Goal: Task Accomplishment & Management: Manage account settings

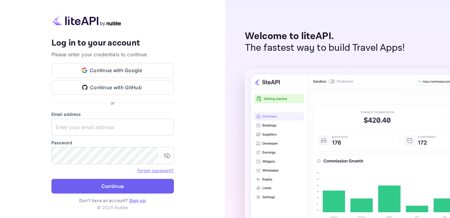
type input "[EMAIL_ADDRESS][DOMAIN_NAME]"
click at [114, 191] on button "Continue" at bounding box center [112, 186] width 122 height 15
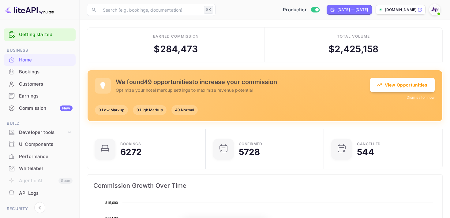
scroll to position [0, 0]
click at [36, 76] on div "Bookings" at bounding box center [40, 72] width 72 height 12
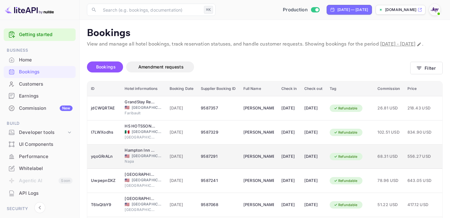
click at [326, 157] on td "[DATE]" at bounding box center [312, 157] width 25 height 24
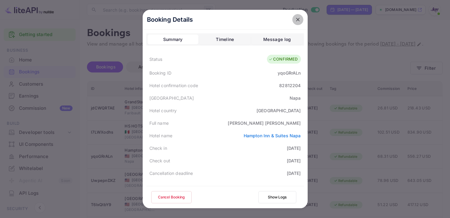
click at [295, 18] on icon "close" at bounding box center [298, 20] width 6 height 6
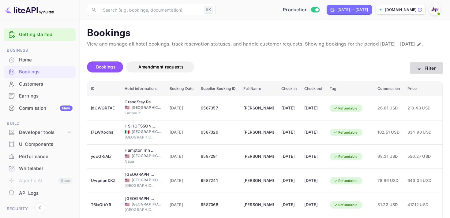
click at [420, 71] on button "Filter" at bounding box center [426, 68] width 32 height 13
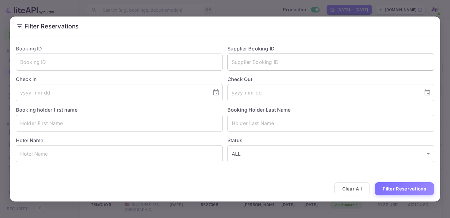
click at [265, 59] on input "text" at bounding box center [330, 62] width 206 height 17
paste input "9059758"
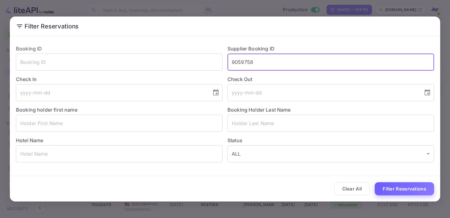
type input "9059758"
click at [392, 189] on button "Filter Reservations" at bounding box center [403, 188] width 59 height 13
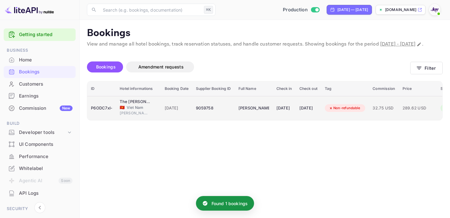
click at [222, 113] on div "9059758" at bounding box center [213, 108] width 35 height 10
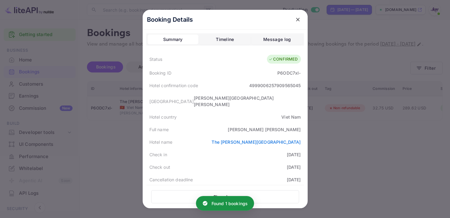
scroll to position [178, 0]
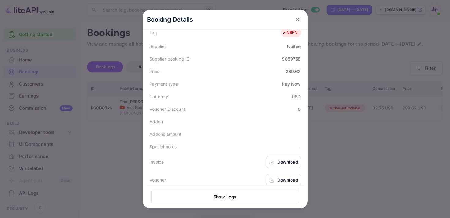
click at [269, 159] on icon at bounding box center [272, 162] width 6 height 6
click at [288, 177] on div "Download" at bounding box center [287, 180] width 21 height 6
click at [300, 19] on icon "close" at bounding box center [298, 20] width 6 height 6
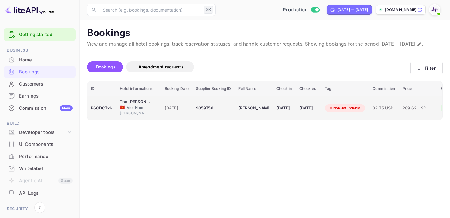
click at [292, 113] on div "[DATE]" at bounding box center [284, 108] width 16 height 10
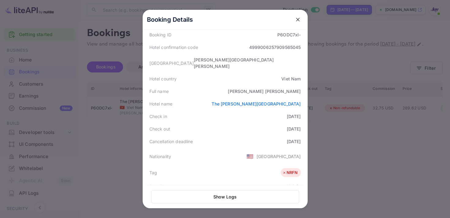
scroll to position [38, 0]
click at [299, 21] on icon "close" at bounding box center [298, 20] width 4 height 4
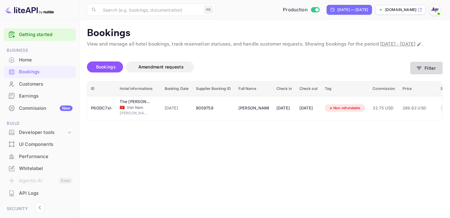
click at [417, 71] on icon "button" at bounding box center [419, 68] width 6 height 6
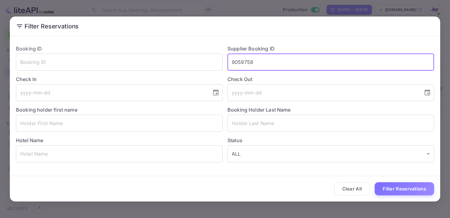
click at [249, 63] on input "9059758" at bounding box center [330, 62] width 206 height 17
paste input "9043381"
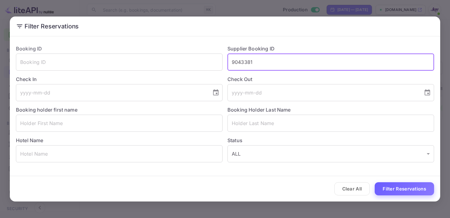
type input "9043381"
click at [405, 193] on button "Filter Reservations" at bounding box center [403, 188] width 59 height 13
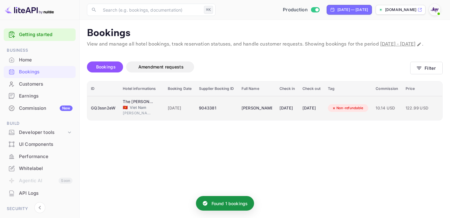
click at [256, 120] on td "[PERSON_NAME][MEDICAL_DATA]" at bounding box center [257, 108] width 38 height 24
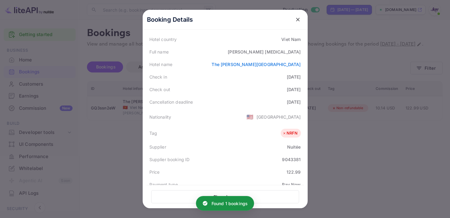
scroll to position [176, 0]
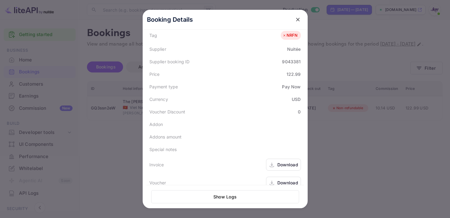
click at [282, 162] on div "Download" at bounding box center [287, 165] width 21 height 6
click at [277, 180] on div "Download" at bounding box center [287, 183] width 21 height 6
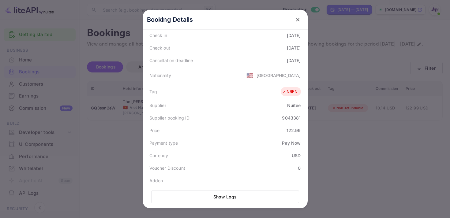
scroll to position [87, 0]
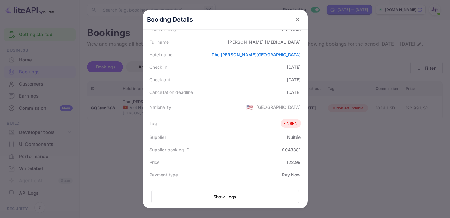
click at [296, 23] on button "close" at bounding box center [297, 19] width 11 height 11
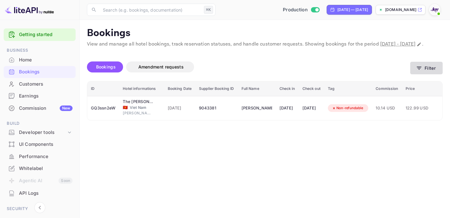
click at [419, 71] on icon "button" at bounding box center [419, 68] width 6 height 6
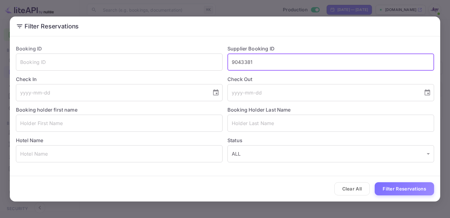
click at [243, 61] on input "9043381" at bounding box center [330, 62] width 206 height 17
paste input "8998074"
type input "8998074"
click at [393, 189] on button "Filter Reservations" at bounding box center [403, 188] width 59 height 13
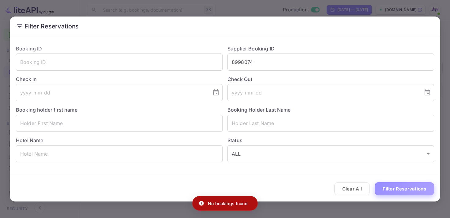
click at [378, 188] on button "Filter Reservations" at bounding box center [403, 188] width 59 height 13
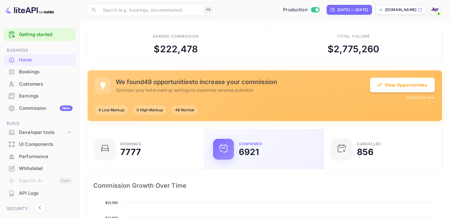
scroll to position [99, 115]
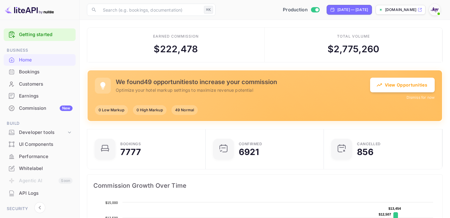
click at [33, 72] on div "Bookings" at bounding box center [46, 72] width 54 height 7
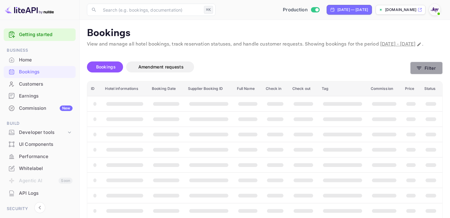
click at [429, 71] on button "Filter" at bounding box center [426, 68] width 32 height 13
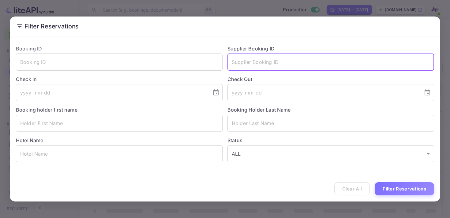
click at [249, 58] on input "text" at bounding box center [330, 62] width 206 height 17
paste input "8998074"
type input "8998074"
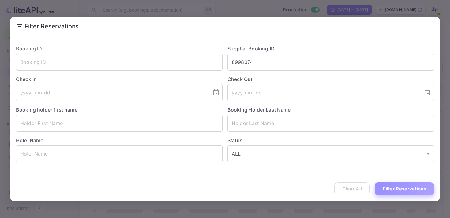
click at [405, 187] on button "Filter Reservations" at bounding box center [403, 188] width 59 height 13
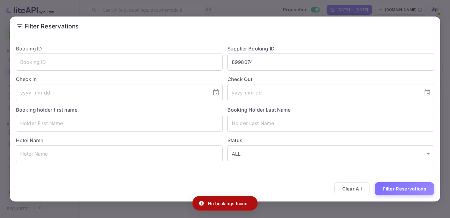
click at [204, 203] on div "No bookings found" at bounding box center [224, 203] width 65 height 15
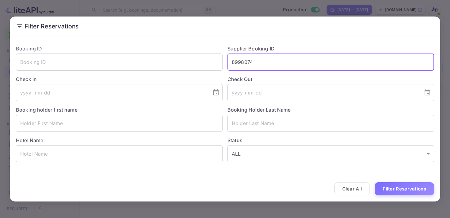
drag, startPoint x: 253, startPoint y: 60, endPoint x: 208, endPoint y: 51, distance: 45.9
click at [210, 52] on div "Booking ID ​ Supplier Booking ID 8998074 ​ Check In ​ Check Out ​ Booking holde…" at bounding box center [222, 101] width 423 height 122
paste input "8840226"
type input "8840226"
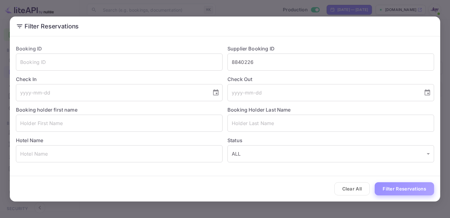
click at [403, 194] on button "Filter Reservations" at bounding box center [403, 188] width 59 height 13
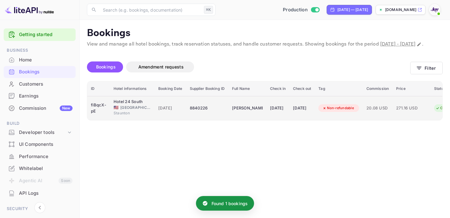
click at [276, 113] on div "29 Aug 2025" at bounding box center [278, 108] width 16 height 10
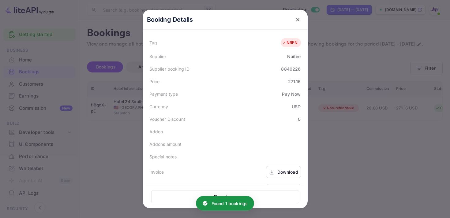
scroll to position [178, 0]
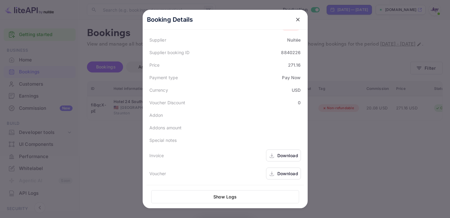
click at [271, 154] on icon at bounding box center [272, 156] width 6 height 6
click at [275, 172] on div "Download" at bounding box center [283, 174] width 35 height 12
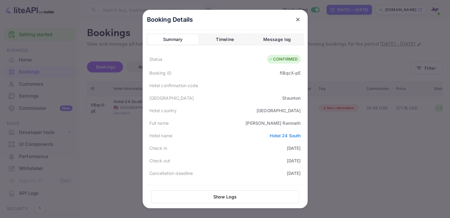
click at [289, 74] on div "fiBqcX-pE" at bounding box center [290, 73] width 21 height 6
copy div "fiBqcX"
click at [271, 79] on div "Hotel confirmation code" at bounding box center [225, 85] width 158 height 13
copy div "fiBqcX-pE"
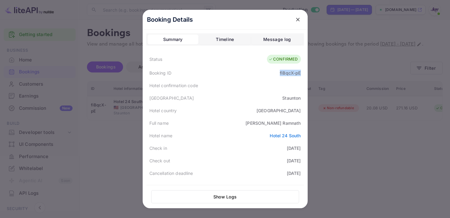
drag, startPoint x: 276, startPoint y: 72, endPoint x: 305, endPoint y: 72, distance: 29.4
click at [305, 72] on div "Booking Details Summary Timeline Message log Status CONFIRMED Booking ID fiBqcX…" at bounding box center [225, 124] width 165 height 228
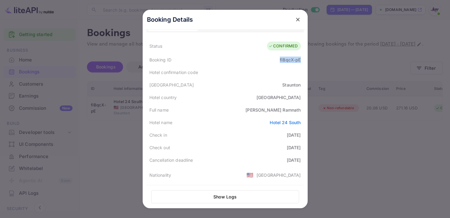
scroll to position [14, 0]
click at [297, 17] on icon "close" at bounding box center [298, 20] width 6 height 6
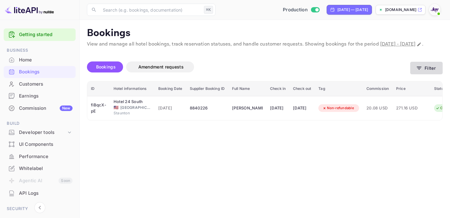
click at [433, 72] on button "Filter" at bounding box center [426, 68] width 32 height 13
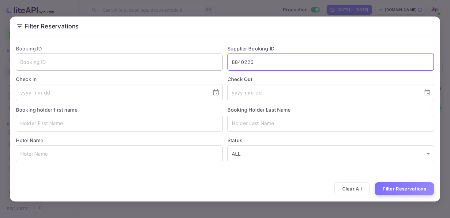
drag, startPoint x: 257, startPoint y: 66, endPoint x: 207, endPoint y: 57, distance: 50.1
click at [211, 58] on div "Booking ID ​ Supplier Booking ID 8840226 ​ Check In ​ Check Out ​ Booking holde…" at bounding box center [222, 101] width 423 height 122
paste input "8778453"
type input "8778453"
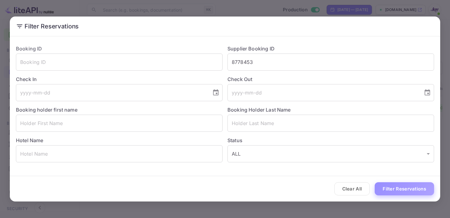
click at [401, 185] on button "Filter Reservations" at bounding box center [403, 188] width 59 height 13
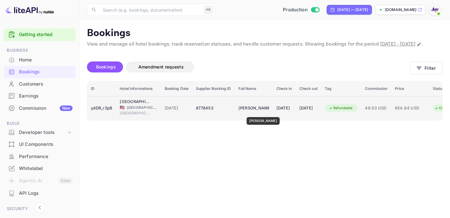
click at [259, 113] on div "Delbert Sims" at bounding box center [253, 108] width 31 height 10
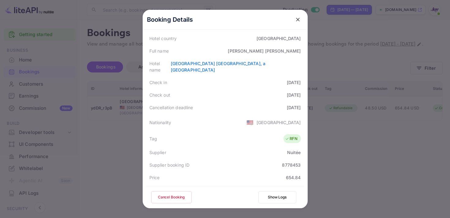
scroll to position [177, 0]
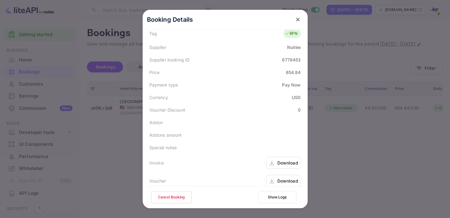
click at [282, 161] on div "Download" at bounding box center [283, 163] width 35 height 12
click at [275, 175] on div "Download" at bounding box center [283, 181] width 35 height 12
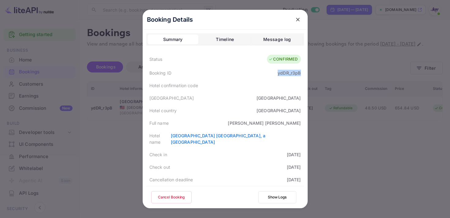
drag, startPoint x: 276, startPoint y: 73, endPoint x: 308, endPoint y: 73, distance: 32.1
click at [308, 73] on div "Booking Details Summary Timeline Message log Status CONFIRMED Booking ID ydDR_r…" at bounding box center [225, 109] width 184 height 218
copy div "ydDR_r3pB"
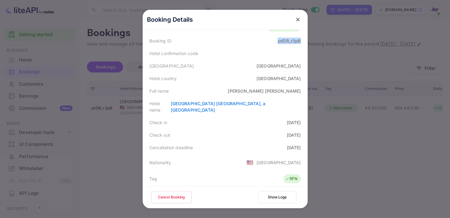
scroll to position [33, 0]
click at [292, 22] on div at bounding box center [297, 19] width 11 height 11
click at [299, 20] on icon "close" at bounding box center [298, 20] width 4 height 4
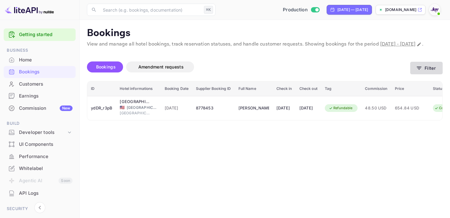
click at [425, 74] on button "Filter" at bounding box center [426, 68] width 32 height 13
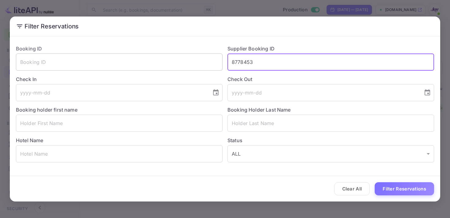
drag, startPoint x: 254, startPoint y: 65, endPoint x: 211, endPoint y: 61, distance: 42.7
click at [213, 61] on div "Booking ID ​ Supplier Booking ID 8778453 ​ Check In ​ Check Out ​ Booking holde…" at bounding box center [222, 101] width 423 height 122
paste input "8938409"
type input "8938409"
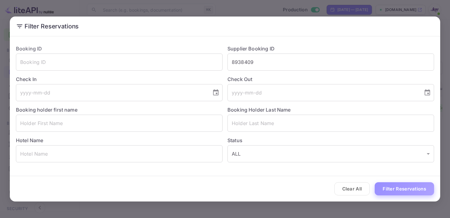
click at [380, 186] on button "Filter Reservations" at bounding box center [403, 188] width 59 height 13
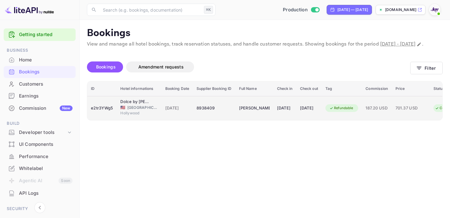
click at [321, 107] on td "14 Mar 2026" at bounding box center [308, 108] width 25 height 24
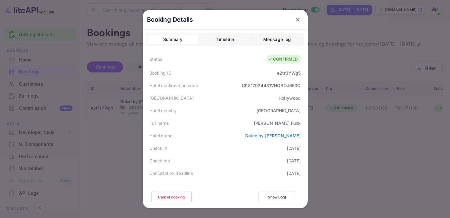
scroll to position [177, 0]
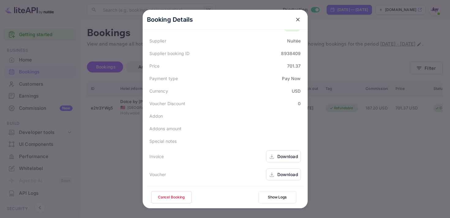
click at [277, 153] on div "Download" at bounding box center [283, 156] width 35 height 12
click at [277, 173] on div "Download" at bounding box center [283, 175] width 35 height 12
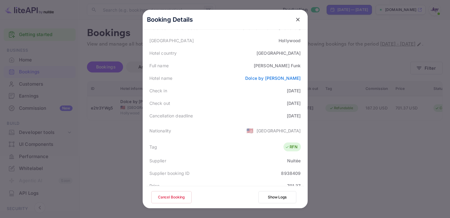
scroll to position [30, 0]
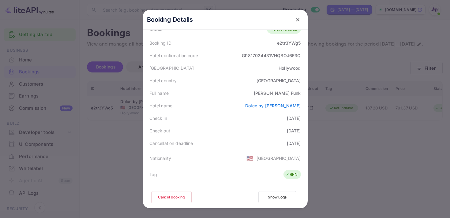
click at [298, 19] on icon "close" at bounding box center [298, 20] width 6 height 6
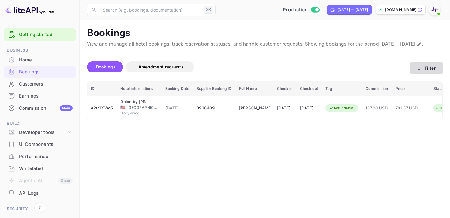
click at [432, 74] on button "Filter" at bounding box center [426, 68] width 32 height 13
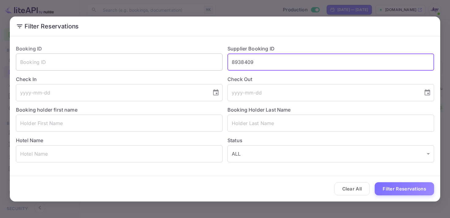
drag, startPoint x: 264, startPoint y: 65, endPoint x: 214, endPoint y: 56, distance: 51.4
click at [217, 56] on div "Booking ID ​ Supplier Booking ID 8938409 ​ Check In ​ Check Out ​ Booking holde…" at bounding box center [222, 101] width 423 height 122
paste input "9076666"
type input "9076666"
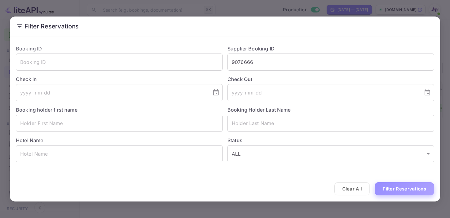
click at [399, 190] on button "Filter Reservations" at bounding box center [403, 188] width 59 height 13
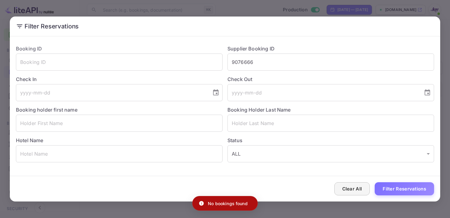
click at [347, 194] on button "Clear All" at bounding box center [352, 188] width 36 height 13
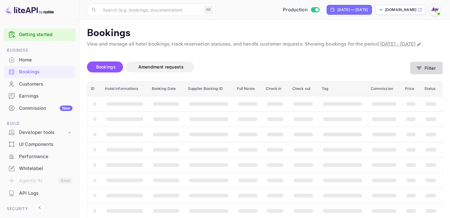
click at [422, 71] on icon "button" at bounding box center [419, 68] width 6 height 6
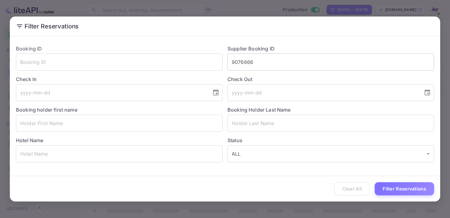
click at [247, 57] on input "9076666" at bounding box center [330, 62] width 206 height 17
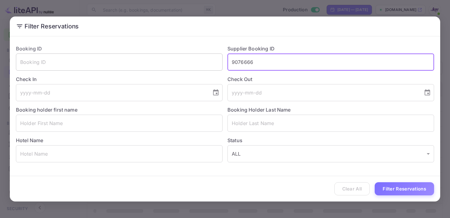
drag, startPoint x: 265, startPoint y: 63, endPoint x: 200, endPoint y: 59, distance: 65.3
click at [200, 59] on div "Booking ID ​ Supplier Booking ID 9076666 ​ Check In ​ Check Out ​ Booking holde…" at bounding box center [222, 101] width 423 height 122
paste input "9076666"
type input "9076666"
click at [399, 187] on button "Filter Reservations" at bounding box center [403, 188] width 59 height 13
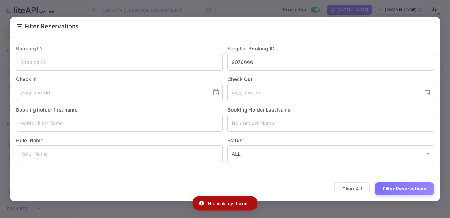
click at [204, 208] on div "No bookings found" at bounding box center [224, 203] width 65 height 15
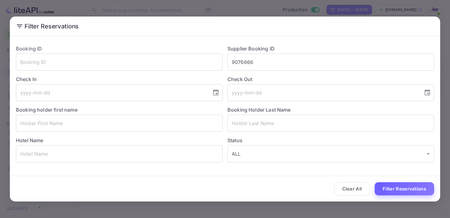
click at [398, 185] on button "Filter Reservations" at bounding box center [403, 188] width 59 height 13
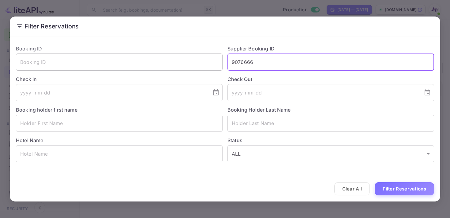
drag, startPoint x: 260, startPoint y: 64, endPoint x: 193, endPoint y: 60, distance: 66.8
click at [193, 60] on div "Booking ID ​ Supplier Booking ID 9076666 ​ Check In ​ Check Out ​ Booking holde…" at bounding box center [222, 101] width 423 height 122
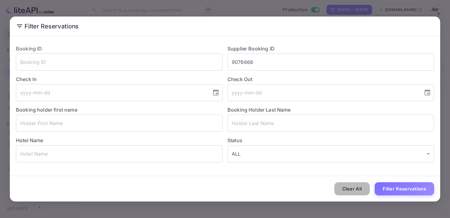
click at [354, 190] on button "Clear All" at bounding box center [352, 188] width 36 height 13
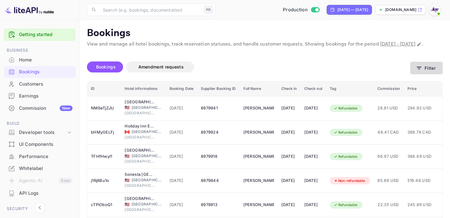
click at [416, 74] on button "Filter" at bounding box center [426, 68] width 32 height 13
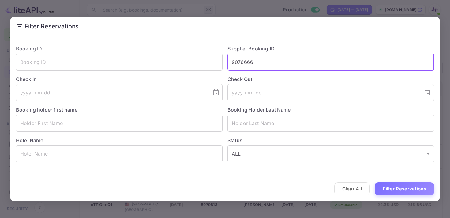
drag, startPoint x: 260, startPoint y: 64, endPoint x: 190, endPoint y: 52, distance: 70.8
click at [194, 54] on div "Booking ID ​ Supplier Booking ID 9076666 ​ Check In ​ Check Out ​ Booking holde…" at bounding box center [222, 101] width 423 height 122
paste input "9076666"
type input "9076666"
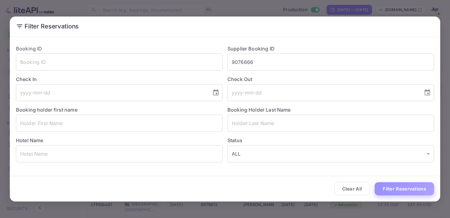
click at [390, 186] on button "Filter Reservations" at bounding box center [403, 188] width 59 height 13
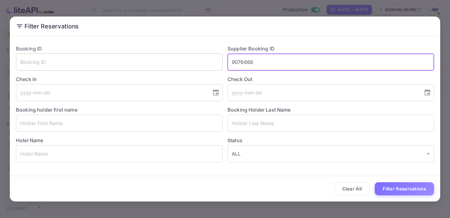
drag, startPoint x: 261, startPoint y: 58, endPoint x: 213, endPoint y: 54, distance: 48.2
click at [217, 54] on div "Booking ID ​ Supplier Booking ID 9076666 ​ Check In ​ Check Out ​ Booking holde…" at bounding box center [222, 101] width 423 height 122
click at [246, 62] on input "9076666" at bounding box center [330, 62] width 206 height 17
paste input "8892620"
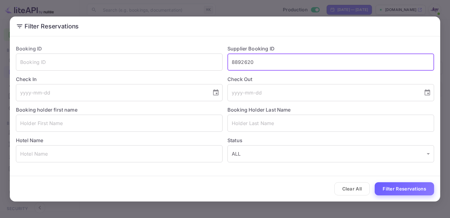
type input "8892620"
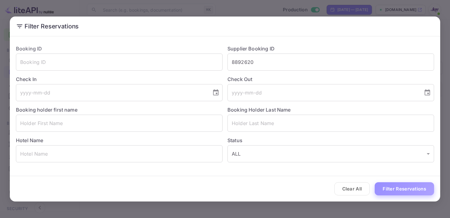
click at [399, 193] on button "Filter Reservations" at bounding box center [403, 188] width 59 height 13
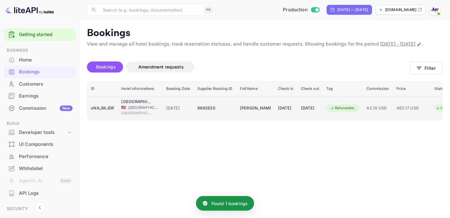
click at [343, 108] on td "Refundable" at bounding box center [342, 108] width 40 height 24
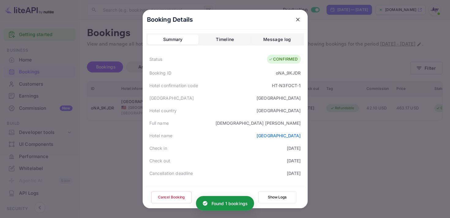
scroll to position [175, 0]
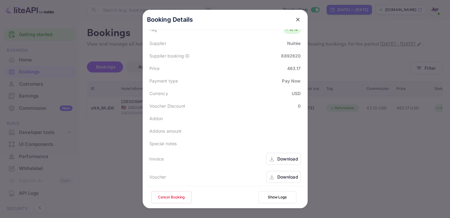
click at [272, 161] on icon at bounding box center [271, 160] width 5 height 1
click at [271, 176] on icon at bounding box center [272, 177] width 6 height 6
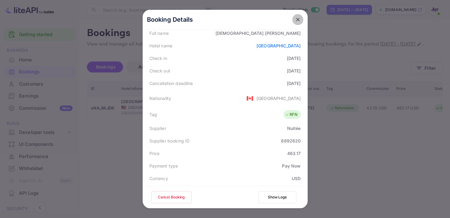
click at [297, 21] on icon "close" at bounding box center [298, 20] width 6 height 6
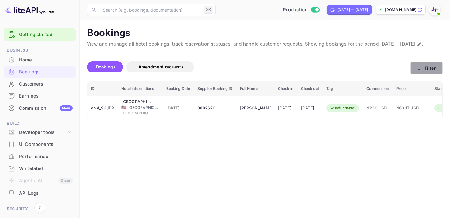
click at [417, 74] on button "Filter" at bounding box center [426, 68] width 32 height 13
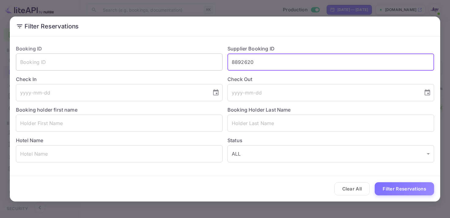
drag, startPoint x: 258, startPoint y: 65, endPoint x: 181, endPoint y: 62, distance: 77.8
click at [181, 62] on div "Booking ID ​ Supplier Booking ID 8892620 ​ Check In ​ Check Out ​ Booking holde…" at bounding box center [222, 101] width 423 height 122
paste input "8973335"
type input "8973335"
click at [407, 189] on button "Filter Reservations" at bounding box center [403, 188] width 59 height 13
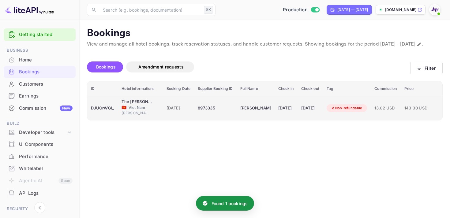
click at [319, 113] on div "26 Aug 2025" at bounding box center [310, 108] width 18 height 10
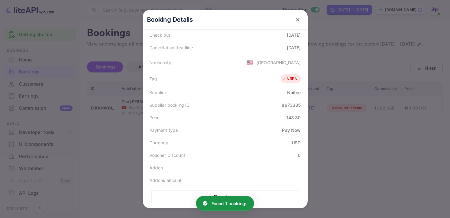
scroll to position [177, 0]
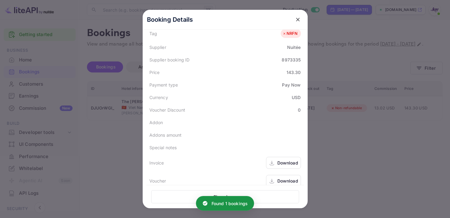
click at [271, 161] on icon at bounding box center [271, 162] width 0 height 3
click at [284, 178] on div "Download" at bounding box center [287, 181] width 21 height 6
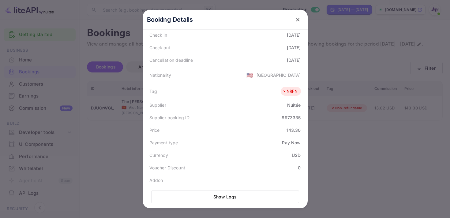
scroll to position [112, 0]
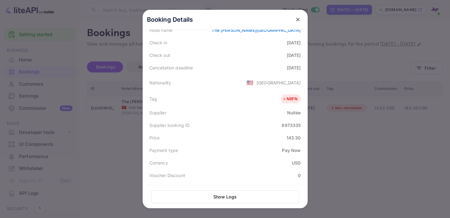
click at [299, 20] on icon "close" at bounding box center [298, 20] width 6 height 6
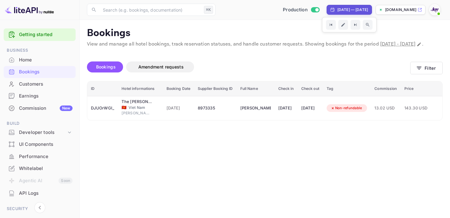
click at [353, 12] on div "Jul 20, 2025 — Aug 19, 2025" at bounding box center [352, 10] width 31 height 6
select select "6"
select select "2025"
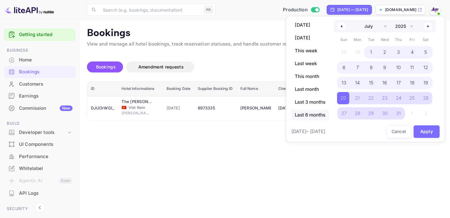
click at [311, 117] on span "Last 6 months" at bounding box center [310, 115] width 38 height 10
select select "2"
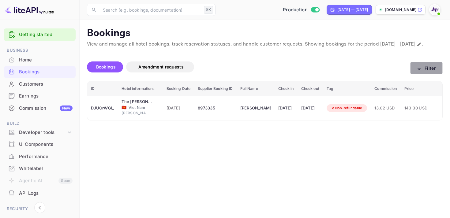
click at [414, 74] on button "Filter" at bounding box center [426, 68] width 32 height 13
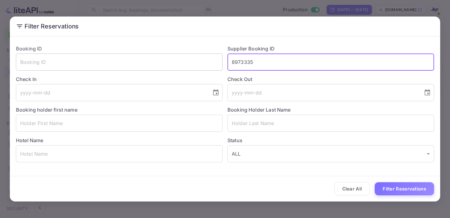
drag, startPoint x: 281, startPoint y: 61, endPoint x: 167, endPoint y: 57, distance: 113.9
click at [167, 57] on div "Booking ID ​ Supplier Booking ID 8973335 ​ Check In ​ Check Out ​ Booking holde…" at bounding box center [222, 101] width 423 height 122
paste input "9370753"
type input "9370753"
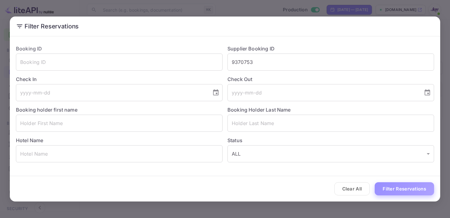
click at [406, 193] on button "Filter Reservations" at bounding box center [403, 188] width 59 height 13
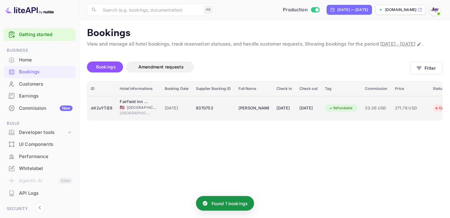
click at [312, 120] on td "08 Mar 2026" at bounding box center [307, 108] width 25 height 24
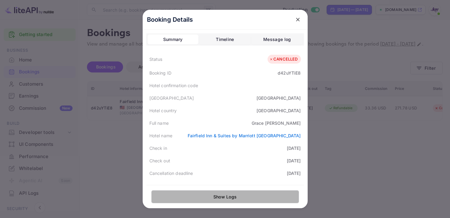
click at [217, 198] on button "Show Logs" at bounding box center [225, 196] width 148 height 13
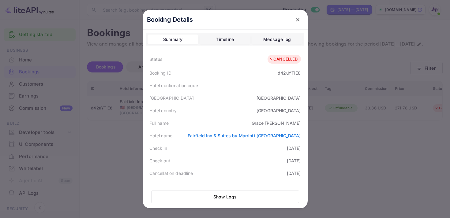
scroll to position [151, 0]
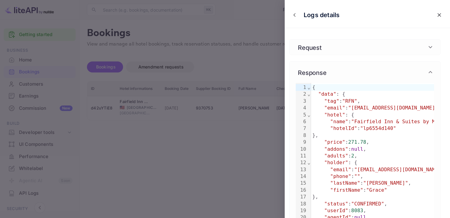
click at [442, 15] on icon "close" at bounding box center [439, 15] width 6 height 6
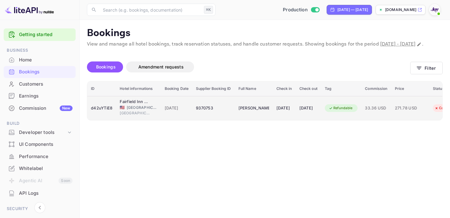
click at [343, 120] on td "Refundable" at bounding box center [341, 108] width 40 height 24
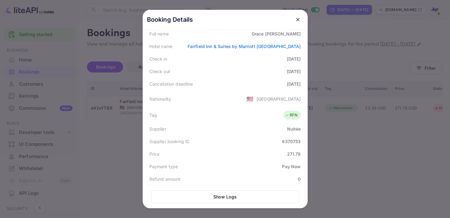
scroll to position [186, 0]
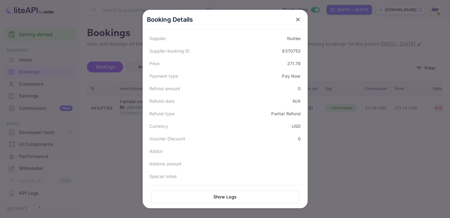
click at [296, 20] on icon "close" at bounding box center [298, 20] width 6 height 6
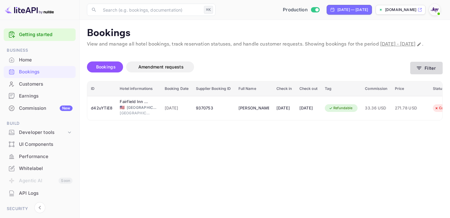
click at [424, 73] on button "Filter" at bounding box center [426, 68] width 32 height 13
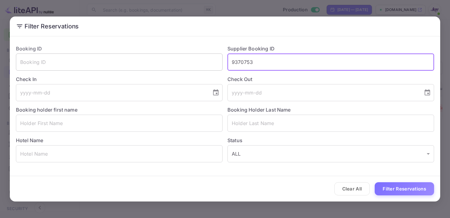
drag, startPoint x: 272, startPoint y: 66, endPoint x: 188, endPoint y: 56, distance: 84.7
click at [188, 56] on div "Booking ID ​ Supplier Booking ID 9370753 ​ Check In ​ Check Out ​ Booking holde…" at bounding box center [222, 101] width 423 height 122
paste input "8998074"
type input "8998074"
click at [413, 190] on button "Filter Reservations" at bounding box center [403, 188] width 59 height 13
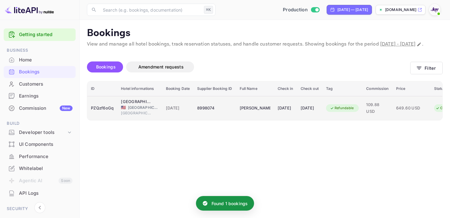
click at [293, 113] on div "23 Jan 2026" at bounding box center [285, 108] width 16 height 10
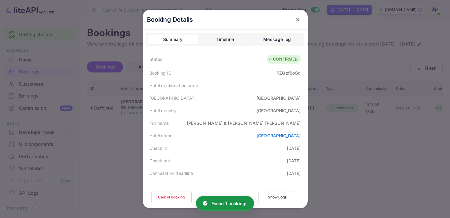
scroll to position [177, 0]
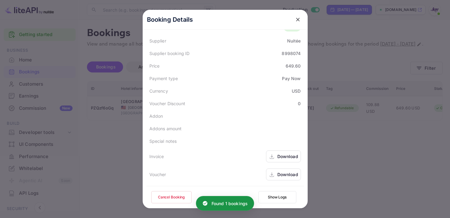
click at [277, 158] on div "Download" at bounding box center [287, 156] width 21 height 6
click at [273, 175] on icon at bounding box center [272, 175] width 6 height 6
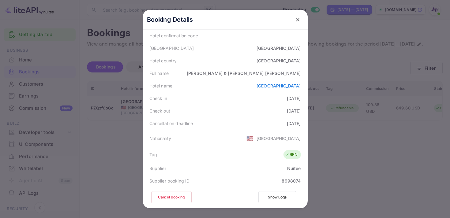
scroll to position [13, 0]
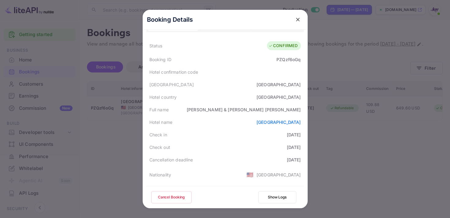
click at [300, 17] on icon "close" at bounding box center [298, 20] width 6 height 6
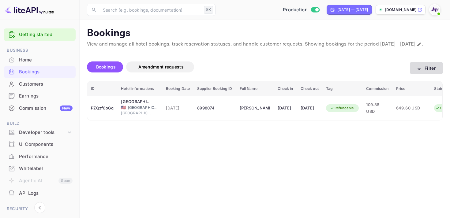
click at [423, 73] on button "Filter" at bounding box center [426, 68] width 32 height 13
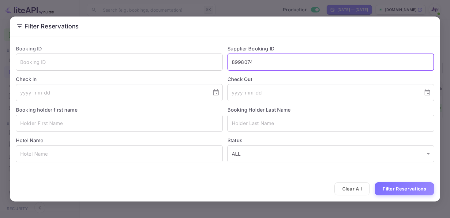
drag, startPoint x: 255, startPoint y: 68, endPoint x: 194, endPoint y: 53, distance: 63.1
click at [196, 53] on div "Booking ID ​ Supplier Booking ID 8998074 ​ Check In ​ Check Out ​ Booking holde…" at bounding box center [222, 101] width 423 height 122
paste input "8663434"
type input "8663434"
click at [410, 190] on button "Filter Reservations" at bounding box center [403, 188] width 59 height 13
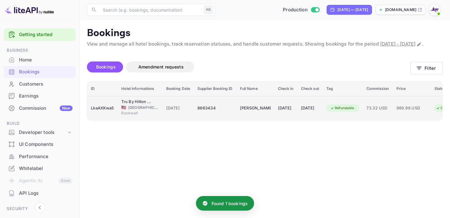
click at [279, 120] on td "23 Oct 2025" at bounding box center [285, 108] width 23 height 24
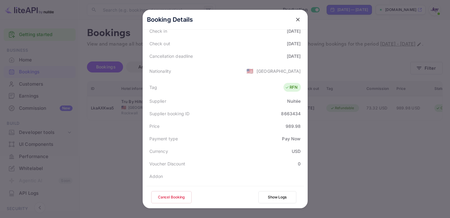
scroll to position [177, 0]
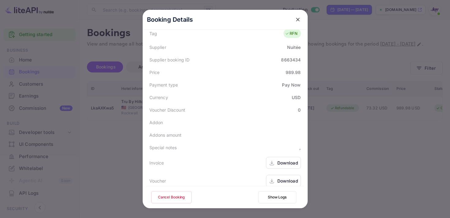
click at [277, 160] on div "Download" at bounding box center [287, 163] width 21 height 6
click at [280, 175] on div "Download" at bounding box center [283, 181] width 35 height 12
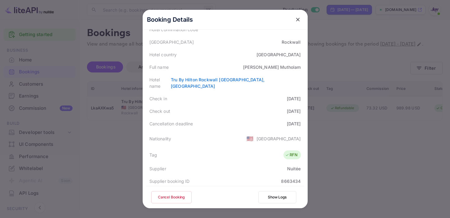
click at [294, 23] on button "close" at bounding box center [297, 19] width 11 height 11
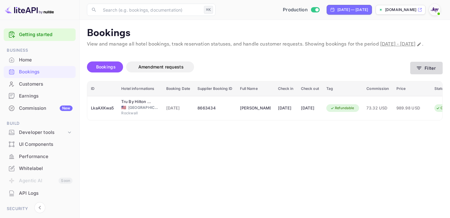
click at [429, 74] on button "Filter" at bounding box center [426, 68] width 32 height 13
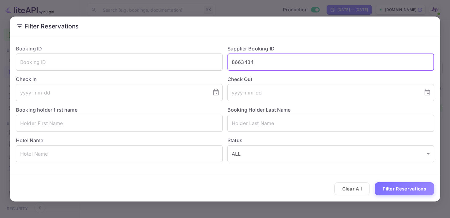
drag, startPoint x: 261, startPoint y: 66, endPoint x: 191, endPoint y: 46, distance: 72.7
click at [192, 47] on div "Booking ID ​ Supplier Booking ID 8663434 ​ Check In ​ Check Out ​ Booking holde…" at bounding box center [222, 101] width 423 height 122
paste input "565837"
type input "8565837"
click at [387, 189] on button "Filter Reservations" at bounding box center [403, 188] width 59 height 13
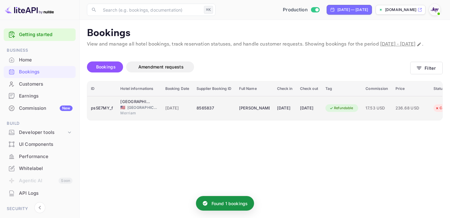
click at [292, 113] on div "13 Nov 2025" at bounding box center [285, 108] width 16 height 10
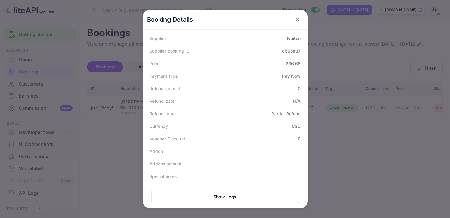
scroll to position [0, 0]
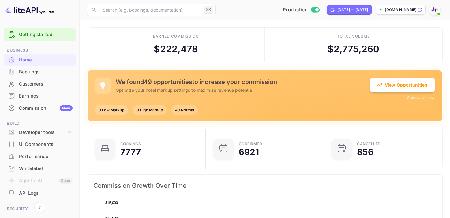
scroll to position [99, 115]
click at [35, 75] on div "Bookings" at bounding box center [46, 72] width 54 height 7
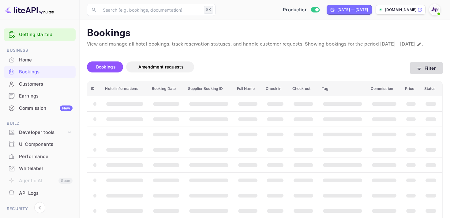
click at [416, 74] on button "Filter" at bounding box center [426, 68] width 32 height 13
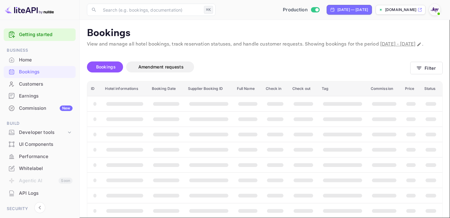
paste input "9314164"
type input "9314164"
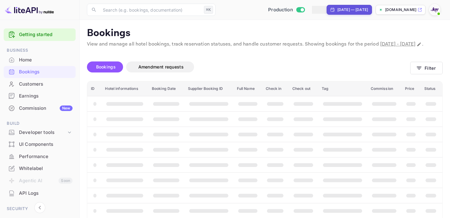
click at [339, 9] on div "Jul 20, 2025 — Aug 19, 2025" at bounding box center [352, 10] width 31 height 6
select select "6"
select select "2025"
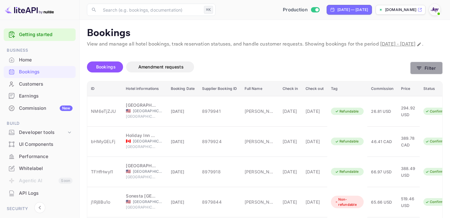
click at [424, 72] on button "Filter" at bounding box center [426, 68] width 32 height 13
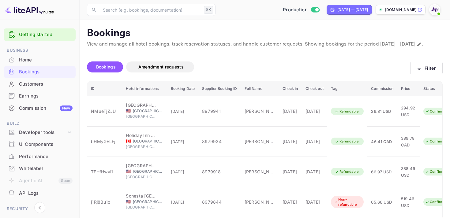
drag, startPoint x: 257, startPoint y: 61, endPoint x: 217, endPoint y: 56, distance: 40.1
paste input "9314164"
type input "9314164"
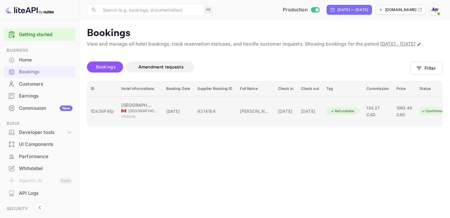
click at [319, 114] on div "22 Mar 2026" at bounding box center [310, 111] width 18 height 6
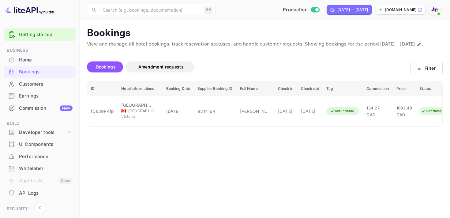
scroll to position [177, 0]
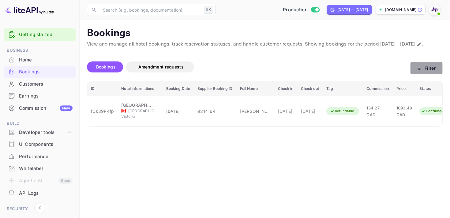
click at [421, 74] on button "Filter" at bounding box center [426, 68] width 32 height 13
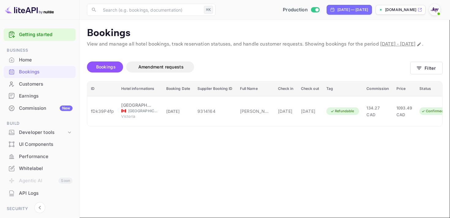
drag, startPoint x: 254, startPoint y: 64, endPoint x: 206, endPoint y: 59, distance: 48.3
paste input "9033836"
type input "9033836"
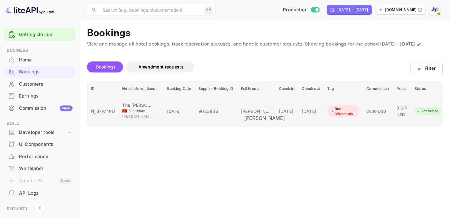
click at [260, 114] on div "Kevin Borchardt" at bounding box center [256, 111] width 31 height 6
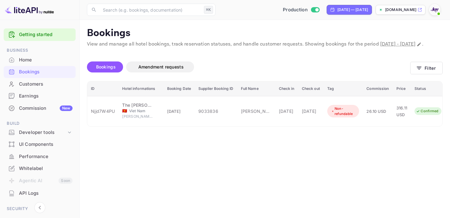
scroll to position [178, 0]
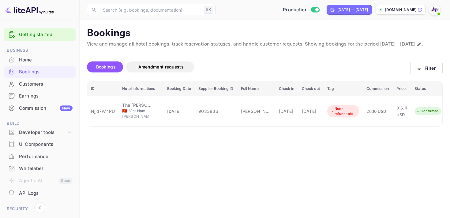
click at [414, 74] on button "Filter" at bounding box center [426, 68] width 32 height 13
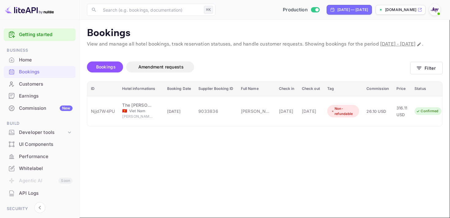
drag, startPoint x: 252, startPoint y: 60, endPoint x: 210, endPoint y: 60, distance: 41.9
paste input "8450991"
type input "8450991"
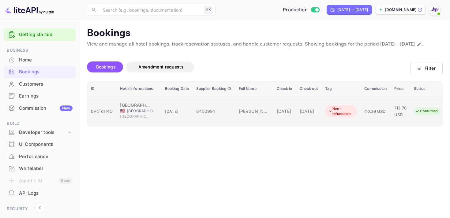
click at [289, 113] on div "30 Aug 2025" at bounding box center [285, 111] width 16 height 6
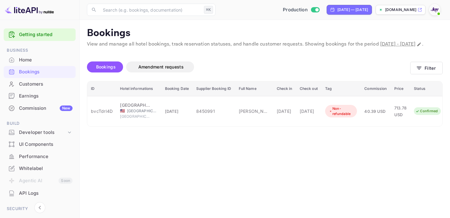
scroll to position [178, 0]
drag, startPoint x: 276, startPoint y: 73, endPoint x: 325, endPoint y: 76, distance: 49.3
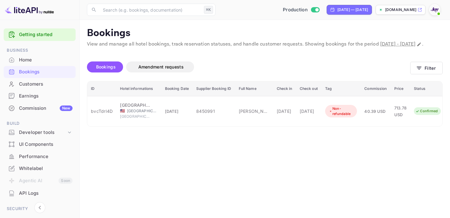
copy div "Booking Details Summary Timeline Message log Status CONFIRMED Booking ID"
copy div "bvcTdrI4D"
drag, startPoint x: 278, startPoint y: 73, endPoint x: 303, endPoint y: 73, distance: 24.2
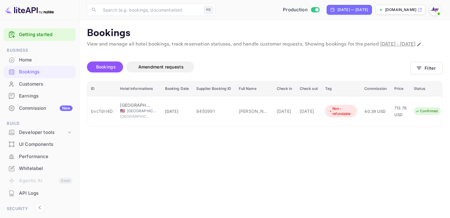
click at [430, 74] on button "Filter" at bounding box center [426, 68] width 32 height 13
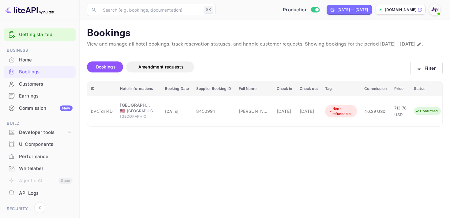
drag, startPoint x: 260, startPoint y: 65, endPoint x: 169, endPoint y: 60, distance: 91.3
paste input "9306658"
type input "9306658"
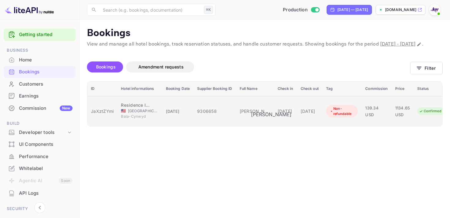
click at [266, 111] on div "Nicole Gleyzer" at bounding box center [255, 111] width 31 height 6
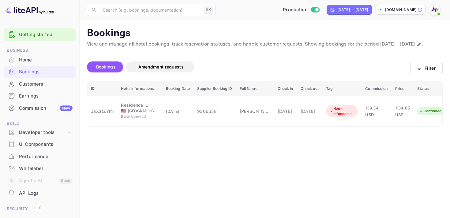
scroll to position [178, 0]
drag, startPoint x: 275, startPoint y: 58, endPoint x: 277, endPoint y: 53, distance: 5.3
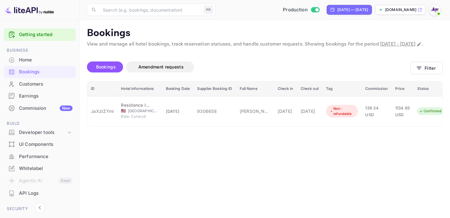
copy div "JaXztZYmi"
click at [422, 74] on button "Filter" at bounding box center [426, 68] width 32 height 13
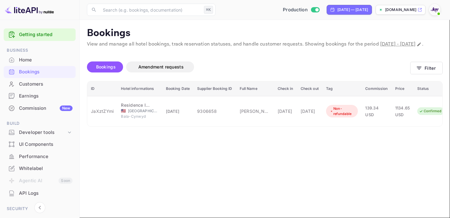
drag, startPoint x: 253, startPoint y: 66, endPoint x: 212, endPoint y: 58, distance: 41.8
paste input "9076666"
type input "9076666"
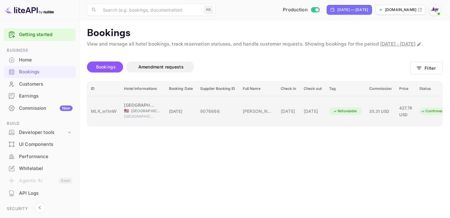
click at [321, 114] on div "09 Nov 2025" at bounding box center [312, 111] width 18 height 6
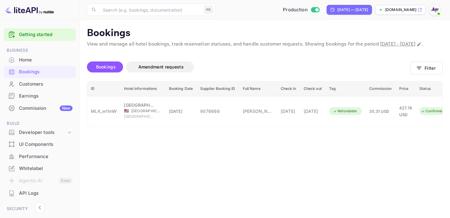
scroll to position [14, 0]
click at [429, 72] on button "Filter" at bounding box center [426, 68] width 32 height 13
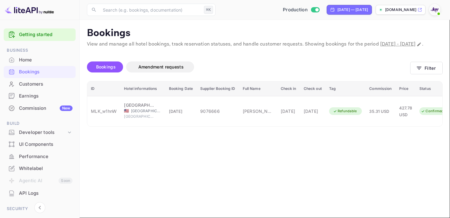
drag, startPoint x: 269, startPoint y: 63, endPoint x: 189, endPoint y: 56, distance: 80.1
paste input "9076666"
type input "9076666"
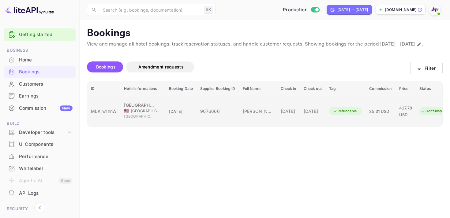
click at [292, 114] on div "07 Nov 2025" at bounding box center [288, 111] width 16 height 6
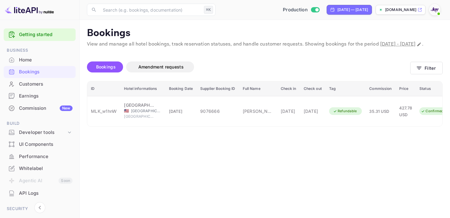
scroll to position [177, 0]
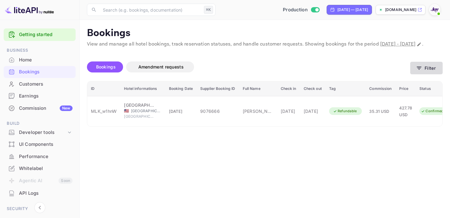
click at [417, 71] on icon "button" at bounding box center [419, 68] width 6 height 6
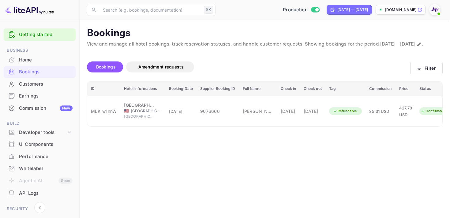
drag, startPoint x: 258, startPoint y: 66, endPoint x: 211, endPoint y: 57, distance: 47.8
paste input "8565837"
type input "8565837"
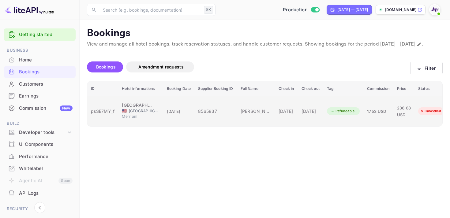
click at [319, 112] on div "15 Nov 2025" at bounding box center [310, 111] width 18 height 6
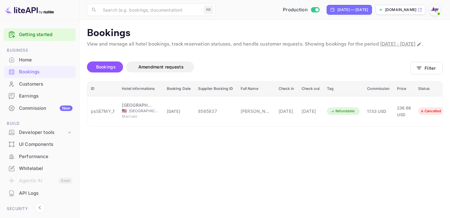
scroll to position [0, 0]
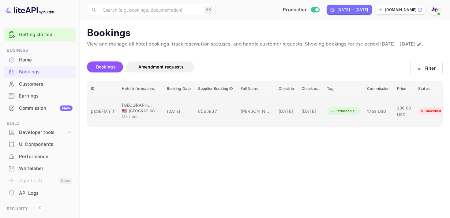
click at [294, 113] on div "13 Nov 2025" at bounding box center [286, 111] width 16 height 6
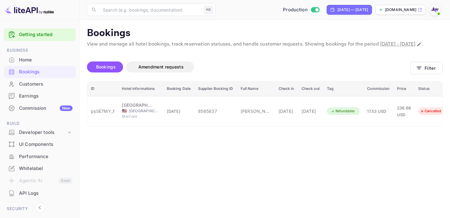
scroll to position [124, 0]
